Goal: Information Seeking & Learning: Learn about a topic

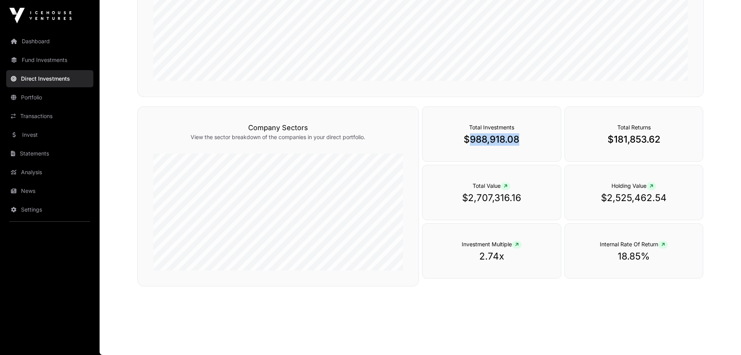
click at [39, 61] on link "Fund Investments" at bounding box center [49, 59] width 87 height 17
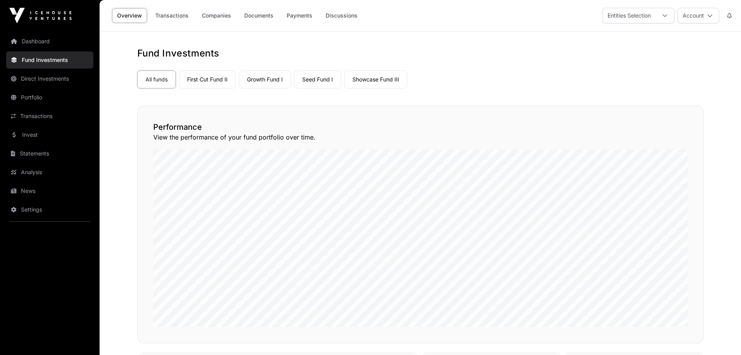
click at [319, 79] on link "Seed Fund I" at bounding box center [317, 79] width 47 height 18
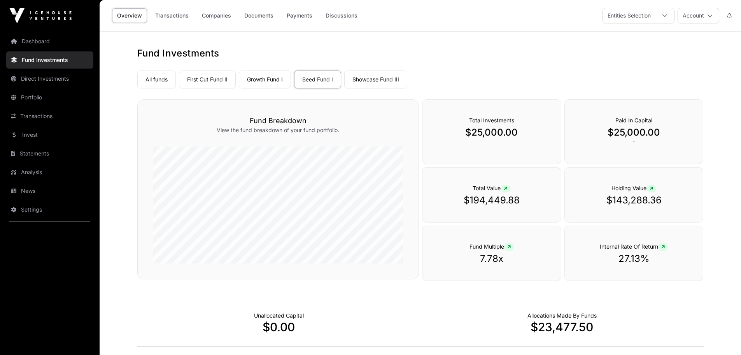
click at [206, 16] on link "Companies" at bounding box center [216, 15] width 39 height 15
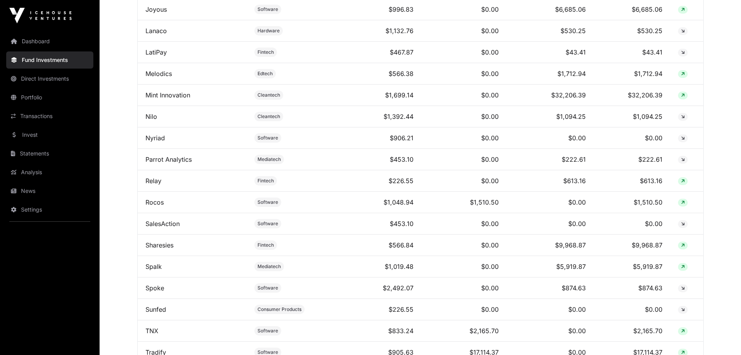
scroll to position [705, 0]
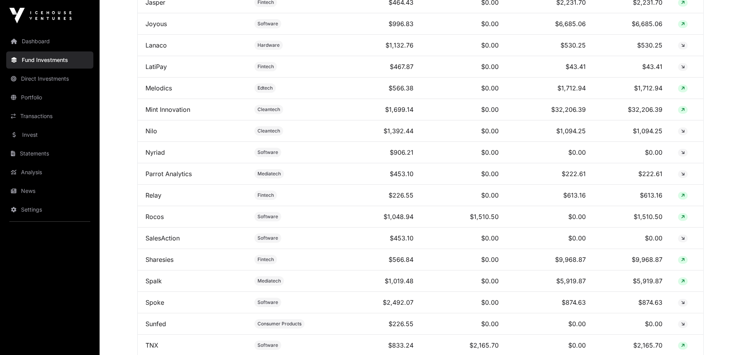
click at [26, 61] on link "Fund Investments" at bounding box center [49, 59] width 87 height 17
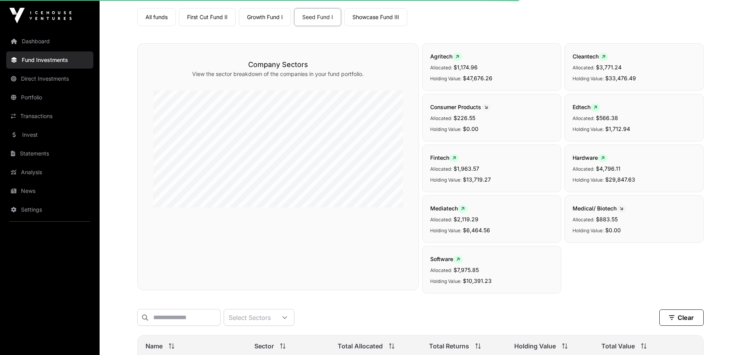
scroll to position [0, 0]
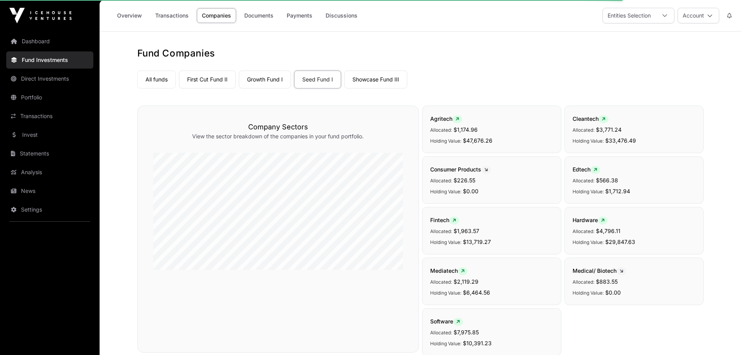
click at [315, 83] on link "Seed Fund I" at bounding box center [317, 79] width 47 height 18
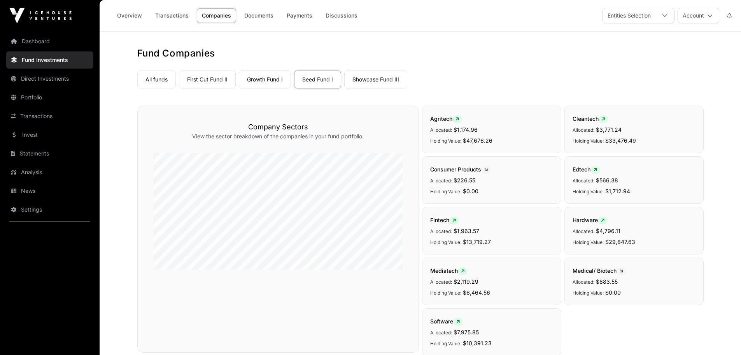
click at [213, 16] on link "Companies" at bounding box center [216, 15] width 39 height 15
click at [172, 16] on link "Transactions" at bounding box center [172, 15] width 44 height 15
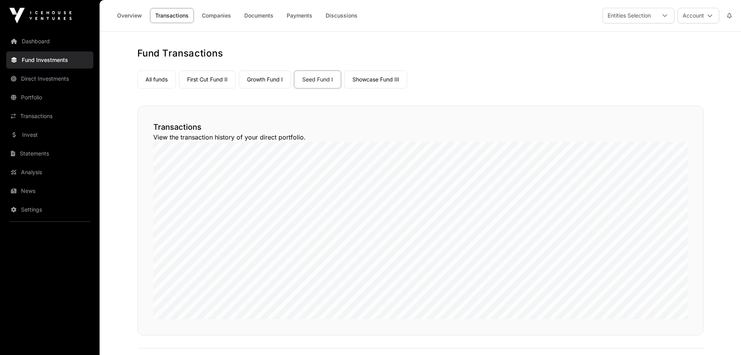
click at [314, 78] on link "Seed Fund I" at bounding box center [317, 79] width 47 height 18
click at [371, 81] on link "Showcase Fund III" at bounding box center [375, 79] width 63 height 18
click at [264, 77] on link "Growth Fund I" at bounding box center [265, 79] width 52 height 18
click at [216, 16] on link "Companies" at bounding box center [216, 15] width 39 height 15
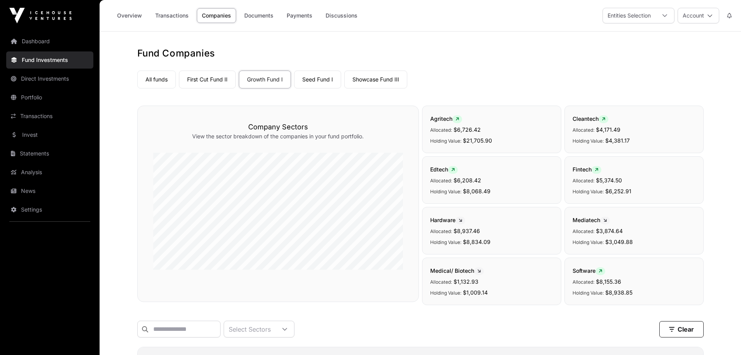
click at [35, 78] on link "Direct Investments" at bounding box center [49, 78] width 87 height 17
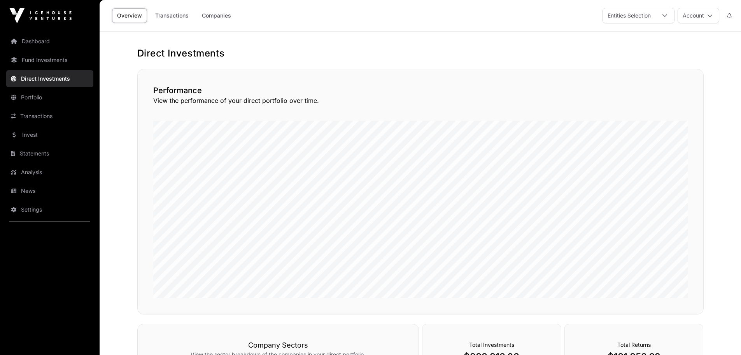
click at [220, 16] on link "Companies" at bounding box center [216, 15] width 39 height 15
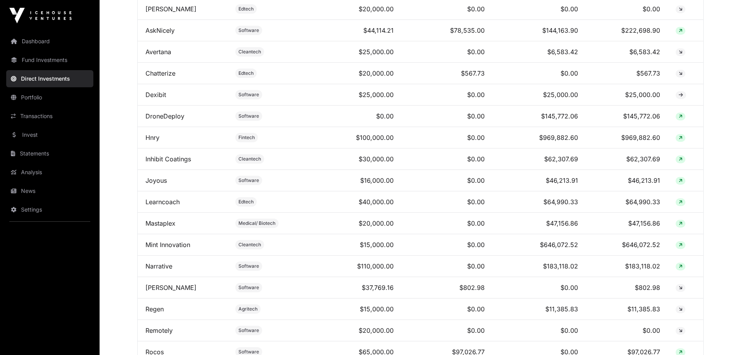
scroll to position [350, 0]
click at [162, 248] on link "Mint Innovation" at bounding box center [168, 244] width 45 height 8
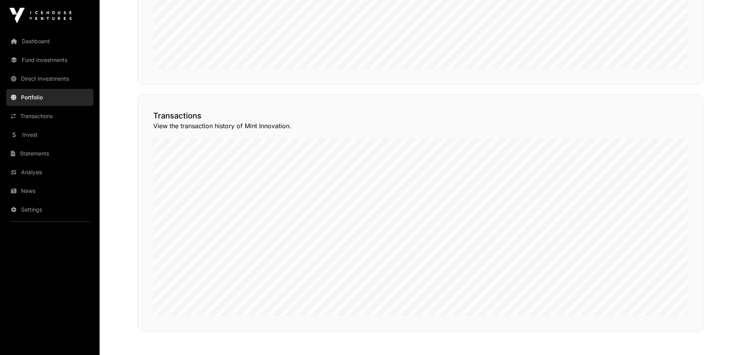
scroll to position [551, 0]
